Goal: Use online tool/utility: Use online tool/utility

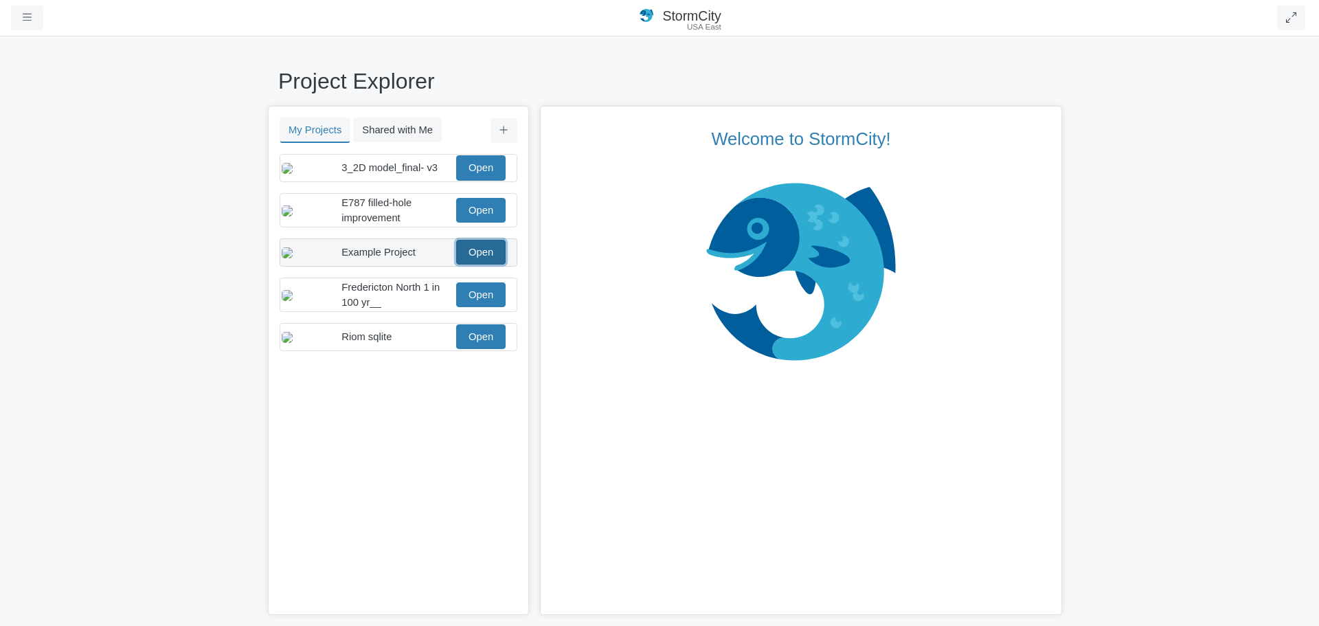
click at [474, 265] on link "Open" at bounding box center [480, 252] width 49 height 25
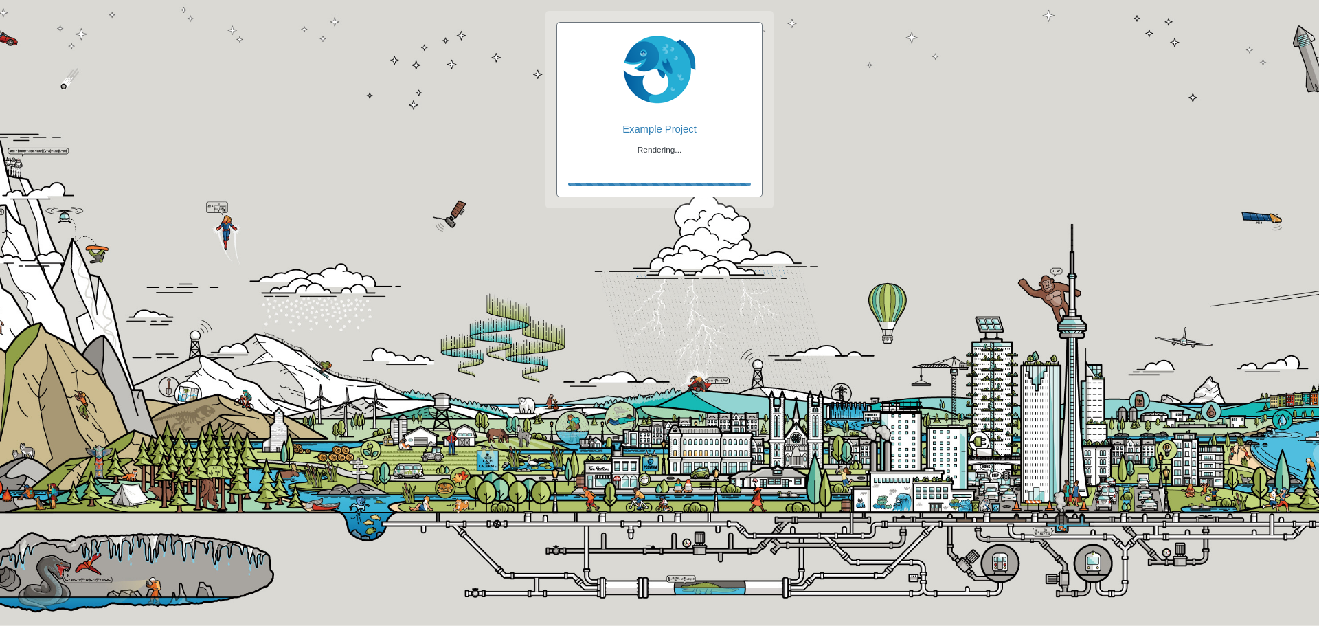
checkbox input "true"
checkbox input "false"
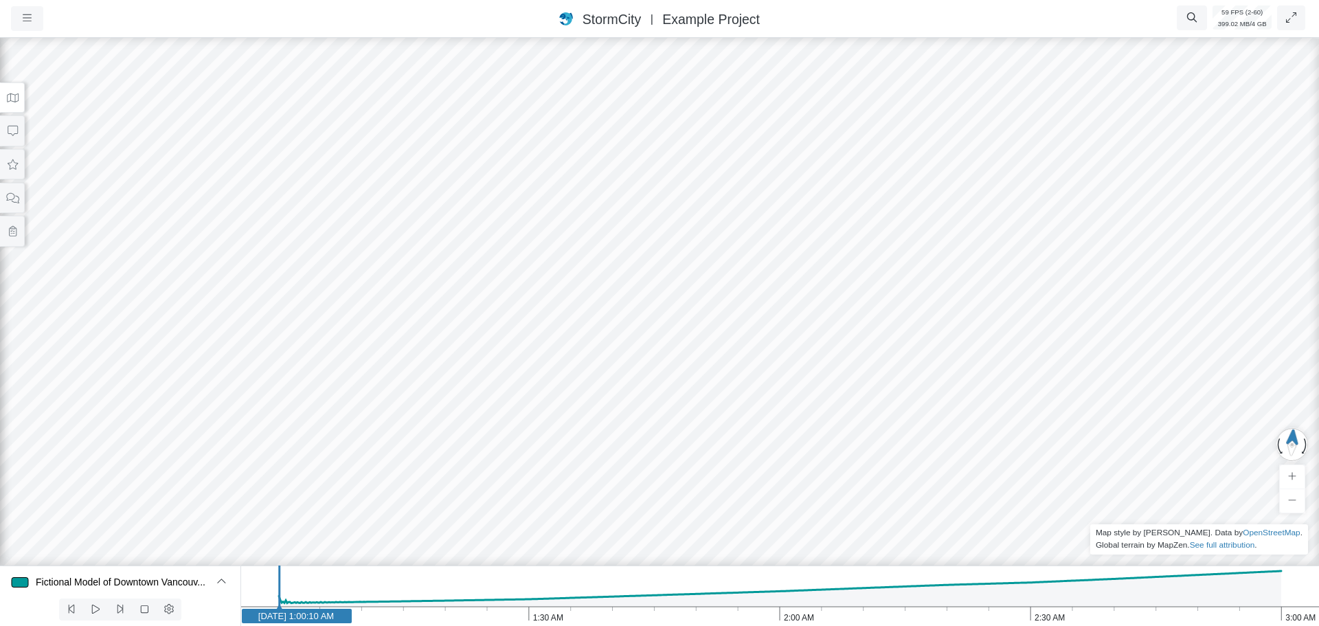
drag, startPoint x: 369, startPoint y: 338, endPoint x: 361, endPoint y: 221, distance: 117.1
click at [20, 171] on button at bounding box center [12, 164] width 25 height 31
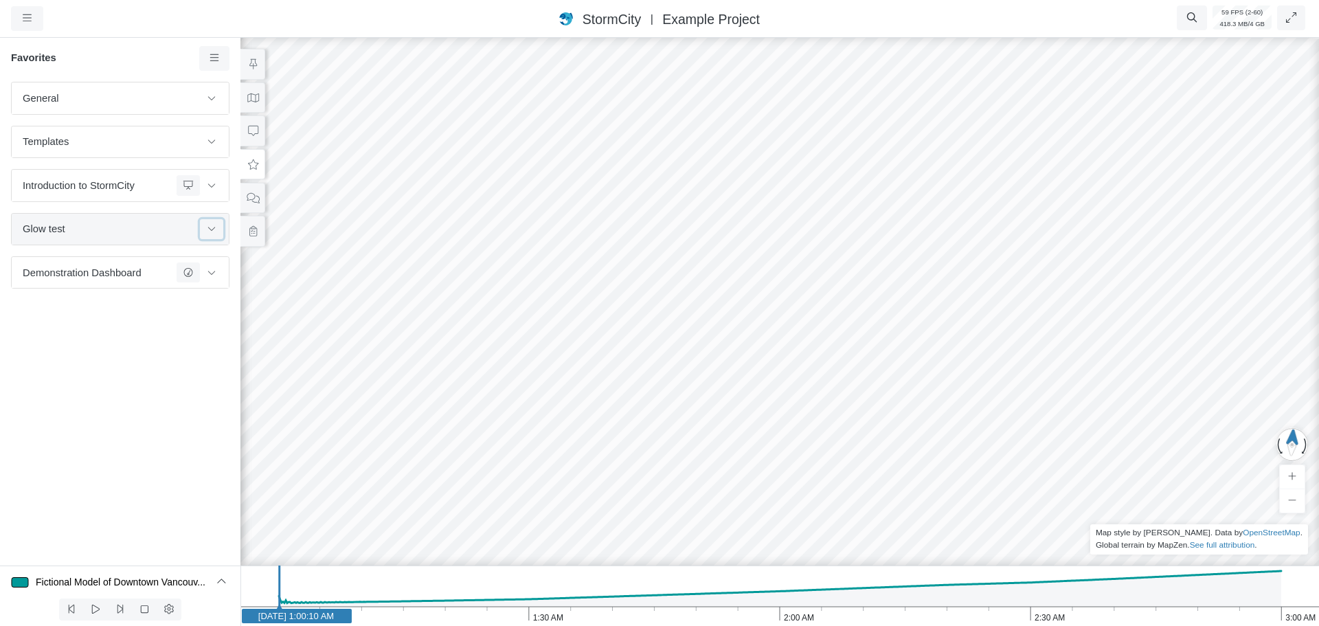
click at [216, 232] on icon at bounding box center [211, 228] width 11 height 9
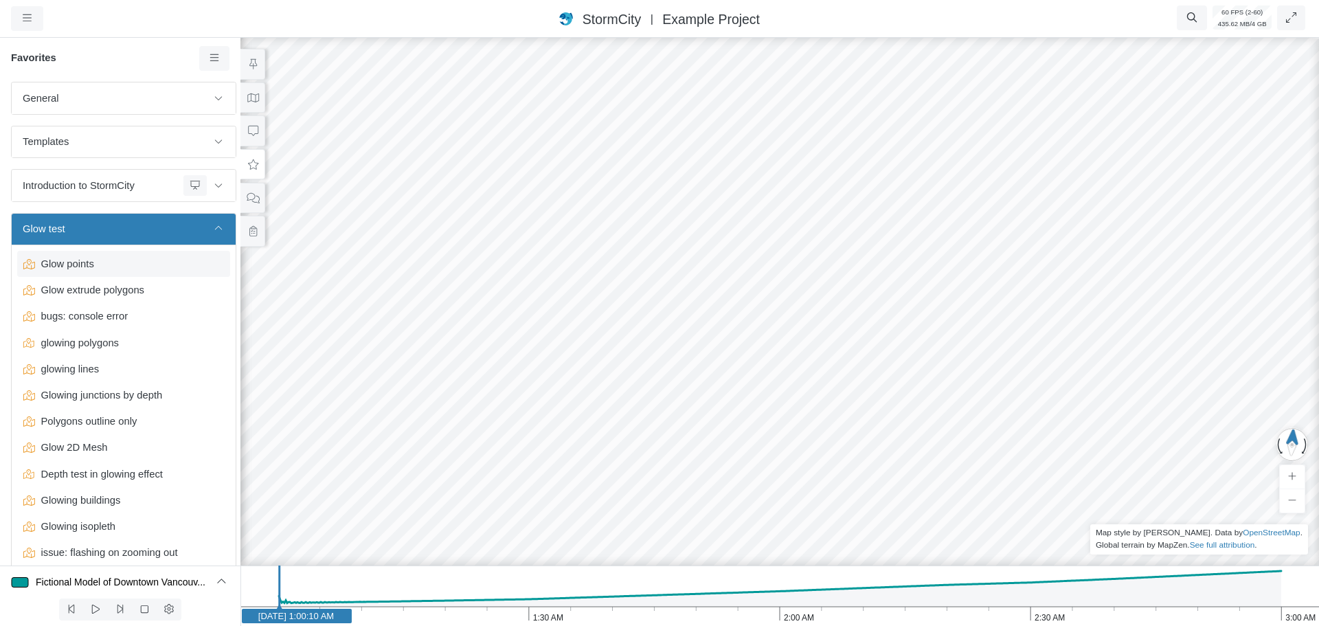
click at [172, 260] on span "Glow points" at bounding box center [125, 263] width 179 height 15
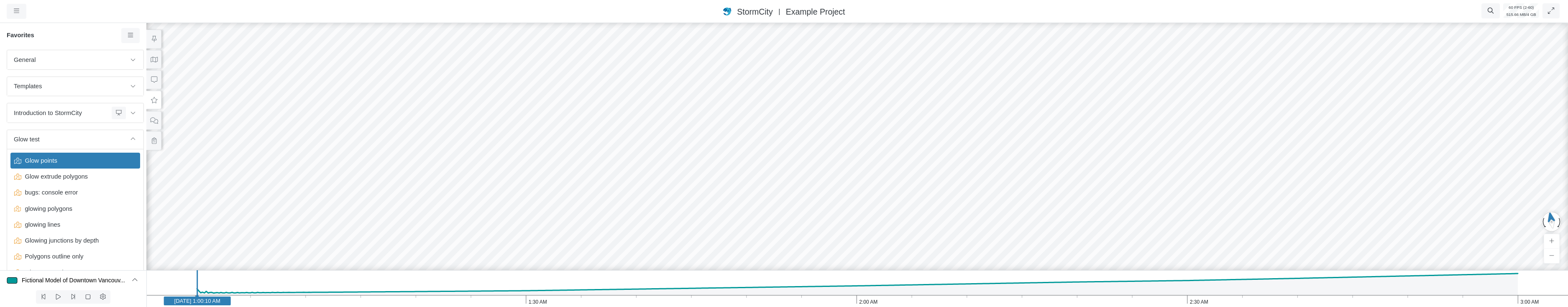
drag, startPoint x: 1059, startPoint y: 170, endPoint x: 1136, endPoint y: 175, distance: 77.2
click at [803, 175] on div at bounding box center [857, 164] width 1568 height 286
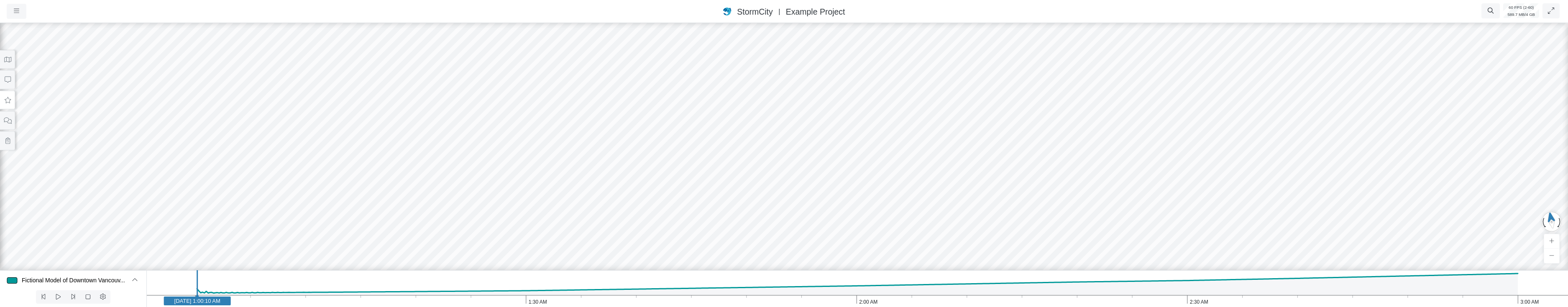
drag, startPoint x: 925, startPoint y: 157, endPoint x: 1411, endPoint y: 170, distance: 486.2
click at [803, 170] on div at bounding box center [784, 164] width 1568 height 286
